Goal: Information Seeking & Learning: Find specific fact

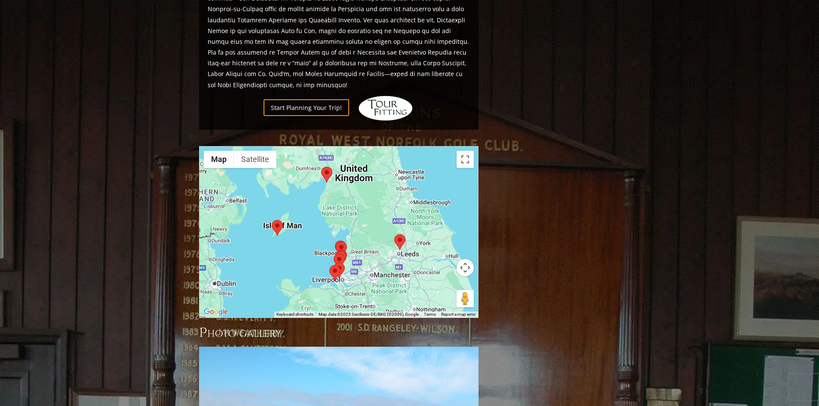
scroll to position [826, 0]
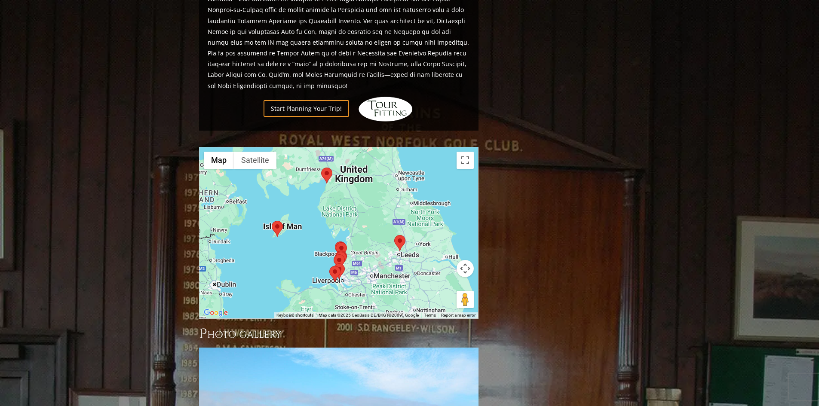
click at [334, 255] on area at bounding box center [334, 255] width 0 height 0
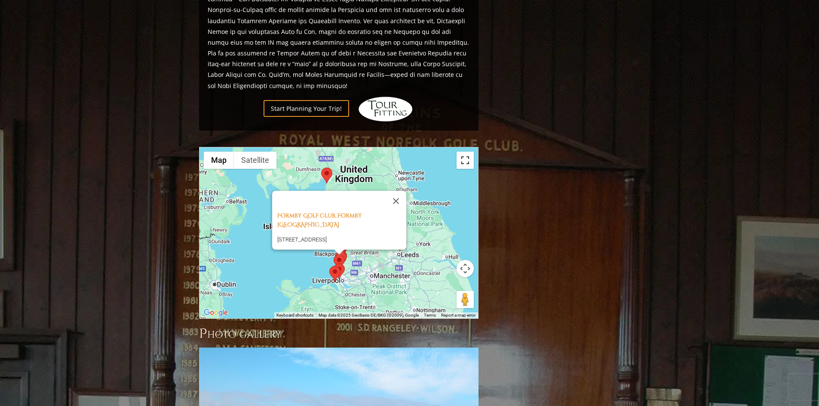
click at [469, 152] on button "Toggle fullscreen view" at bounding box center [465, 160] width 17 height 17
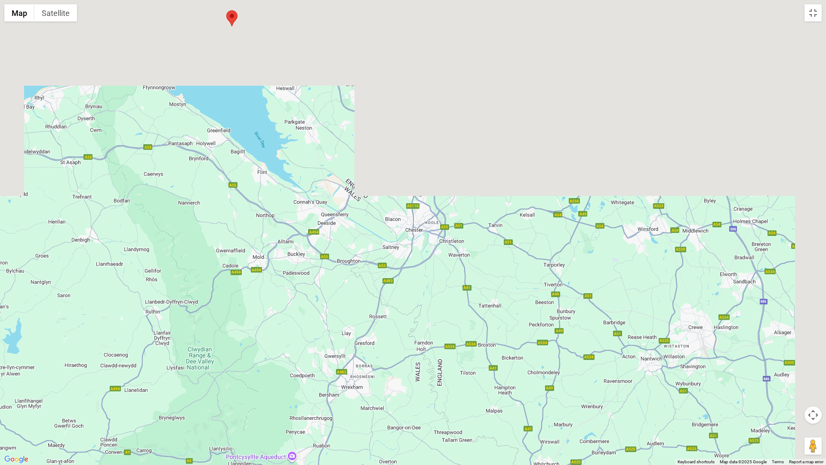
drag, startPoint x: 347, startPoint y: 327, endPoint x: 326, endPoint y: 455, distance: 129.9
click at [326, 406] on div "Formby Golf Club, [STREET_ADDRESS]" at bounding box center [413, 232] width 826 height 465
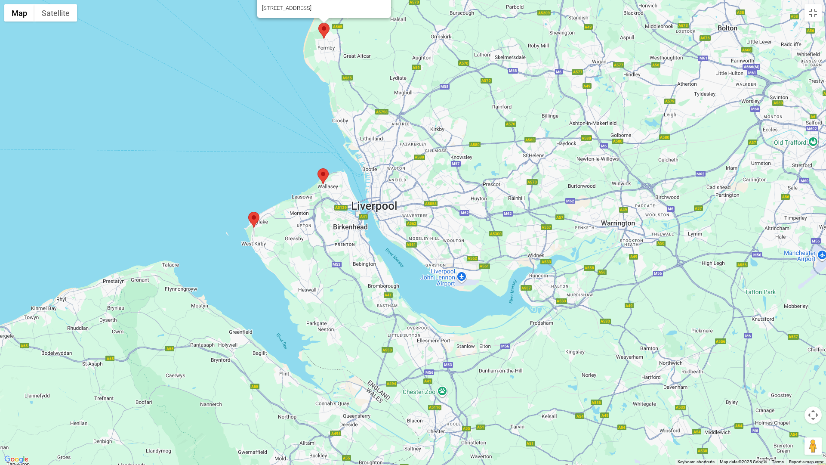
drag, startPoint x: 289, startPoint y: 205, endPoint x: 315, endPoint y: 366, distance: 163.5
click at [315, 366] on div "Formby Golf Club, [STREET_ADDRESS]" at bounding box center [413, 232] width 826 height 465
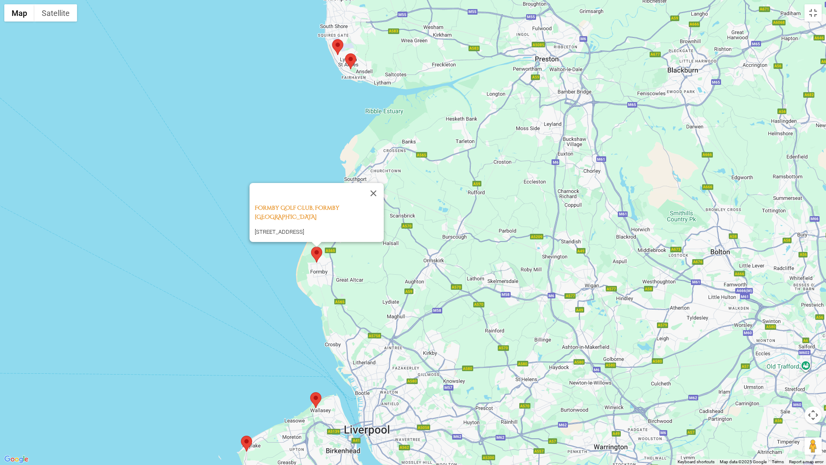
drag, startPoint x: 386, startPoint y: 182, endPoint x: 380, endPoint y: 408, distance: 225.5
click at [380, 406] on div "Formby Golf Club, [STREET_ADDRESS]" at bounding box center [413, 232] width 826 height 465
click at [376, 195] on button "Close" at bounding box center [373, 193] width 21 height 21
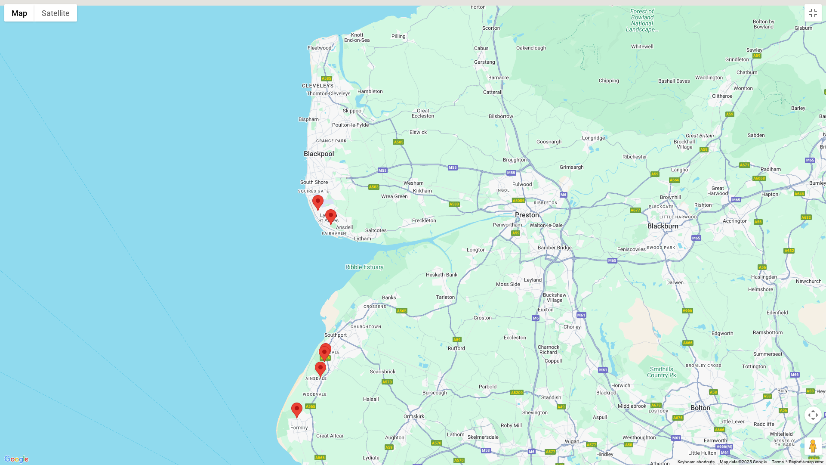
drag, startPoint x: 425, startPoint y: 191, endPoint x: 397, endPoint y: 373, distance: 184.1
click at [403, 378] on div at bounding box center [413, 232] width 826 height 465
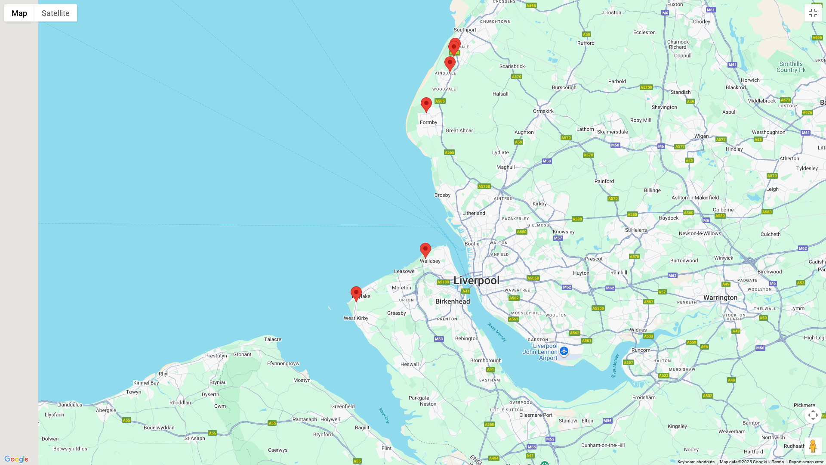
drag, startPoint x: 400, startPoint y: 408, endPoint x: 536, endPoint y: 74, distance: 360.8
click at [536, 74] on div at bounding box center [413, 232] width 826 height 465
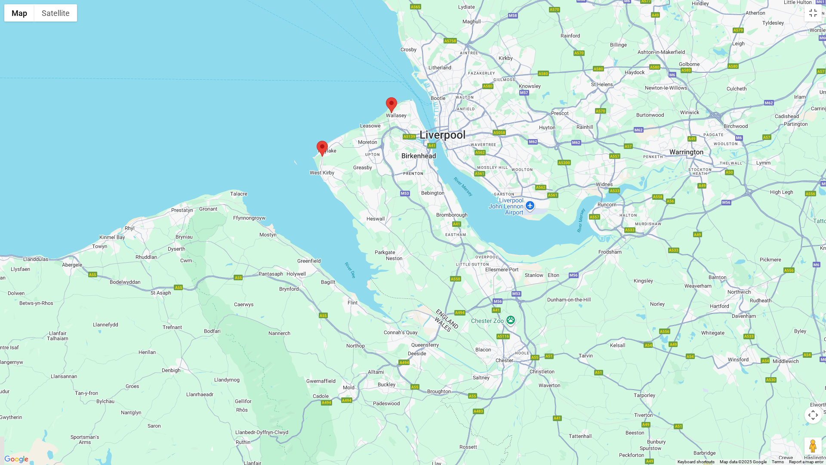
drag, startPoint x: 411, startPoint y: 383, endPoint x: 375, endPoint y: 236, distance: 151.8
click at [375, 236] on div at bounding box center [413, 232] width 826 height 465
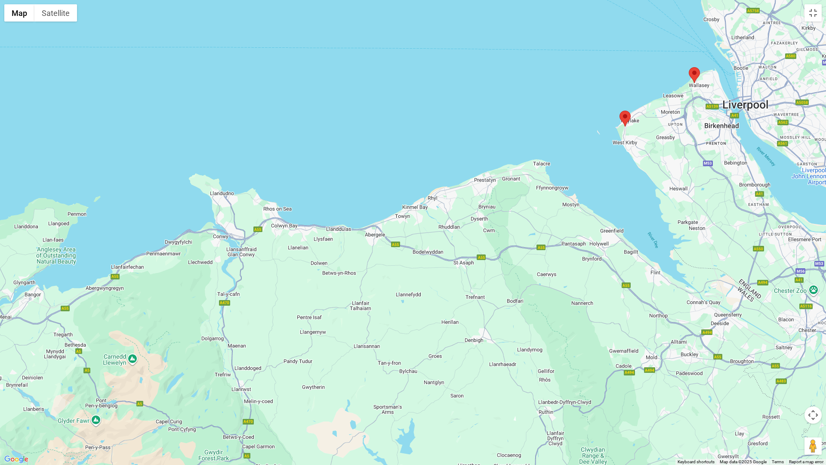
drag, startPoint x: 110, startPoint y: 234, endPoint x: 416, endPoint y: 206, distance: 307.5
click at [416, 206] on div at bounding box center [413, 232] width 826 height 465
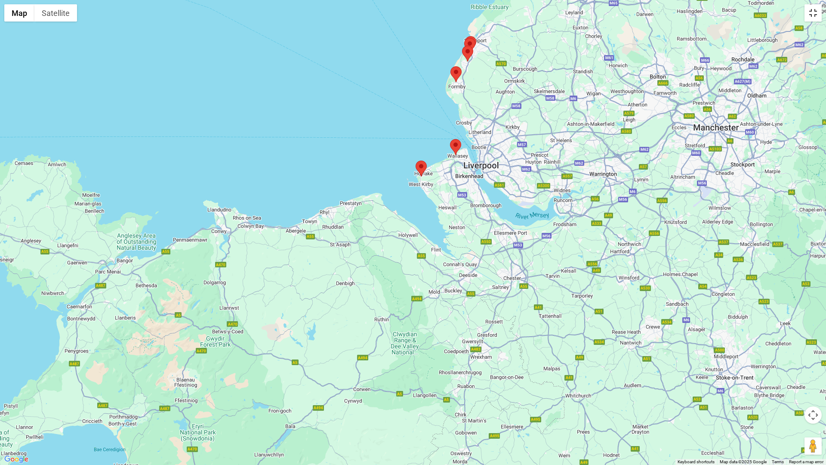
click at [813, 13] on button "Toggle fullscreen view" at bounding box center [812, 12] width 17 height 17
